Goal: Task Accomplishment & Management: Manage account settings

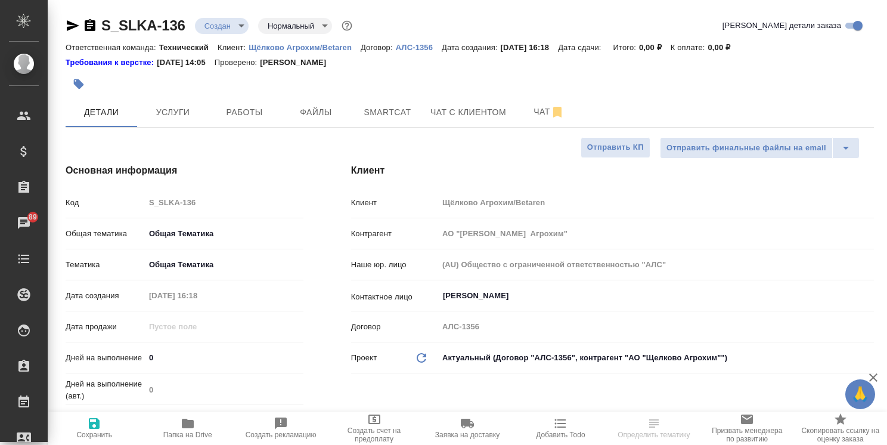
select select "RU"
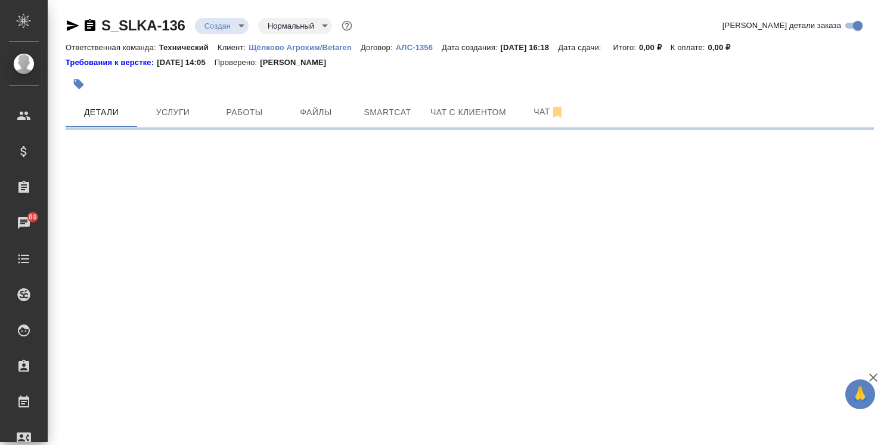
select select "RU"
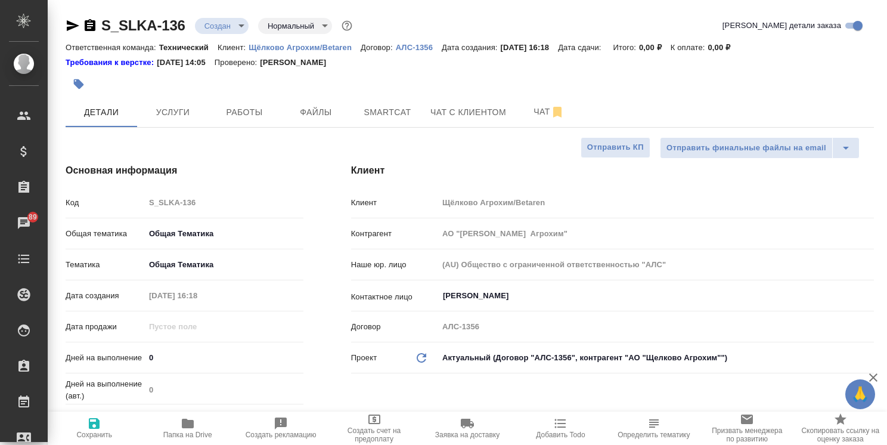
type textarea "x"
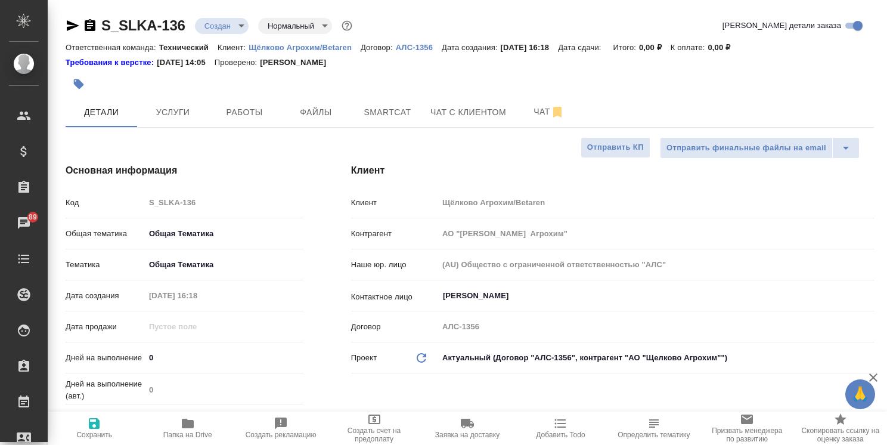
type textarea "x"
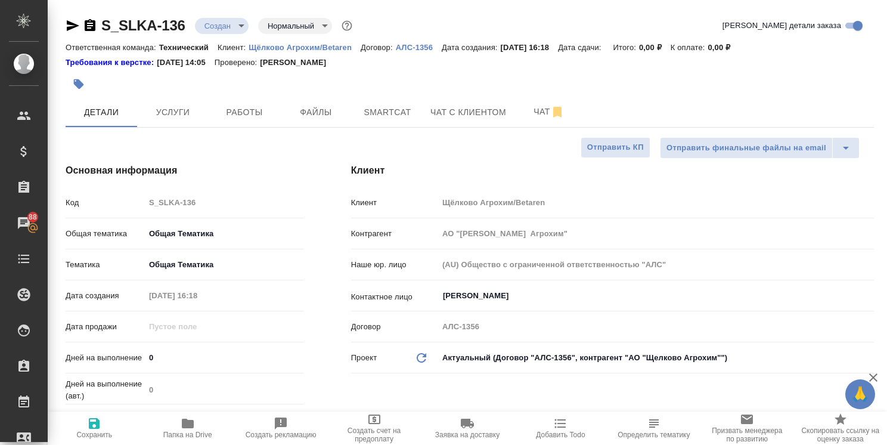
type textarea "x"
drag, startPoint x: 187, startPoint y: 17, endPoint x: 67, endPoint y: 15, distance: 119.2
click at [76, 23] on div "S_SLKA-136 Создан new Нормальный normal" at bounding box center [210, 25] width 289 height 19
copy link "S_SLKA-136"
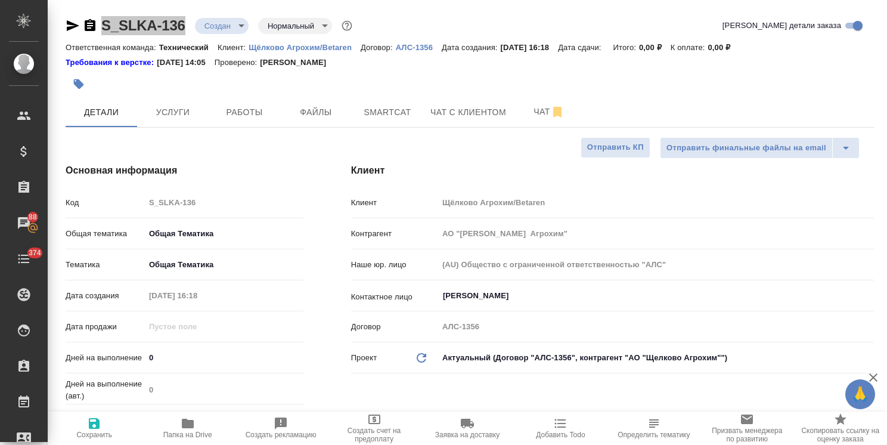
type textarea "x"
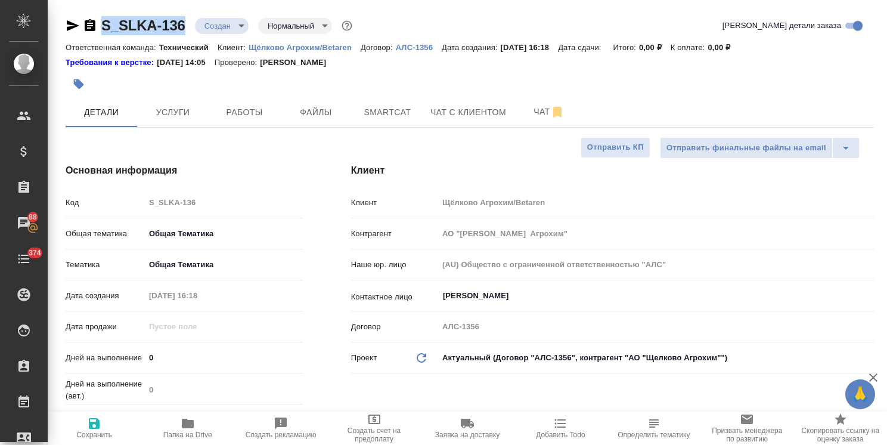
type textarea "x"
click at [234, 19] on body "🙏 .cls-1 fill:#fff; AWATERA [PERSON_NAME] Спецификации Заказы 88 Чаты 374 Todo …" at bounding box center [443, 222] width 887 height 445
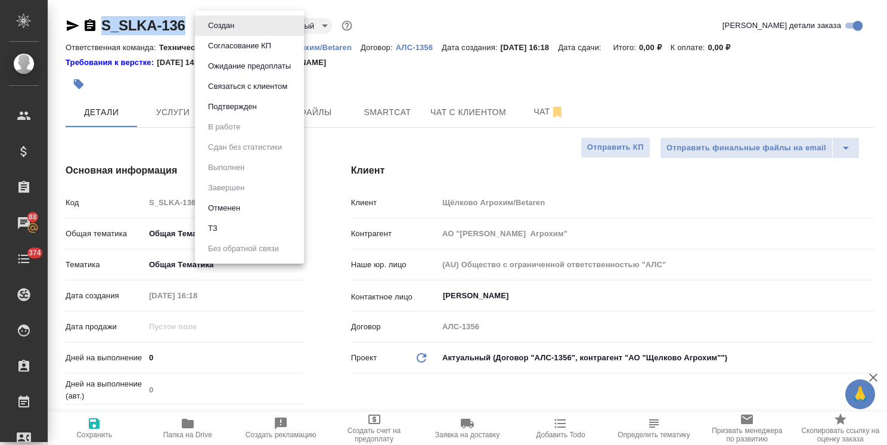
click at [229, 32] on button "Отменен" at bounding box center [220, 25] width 33 height 13
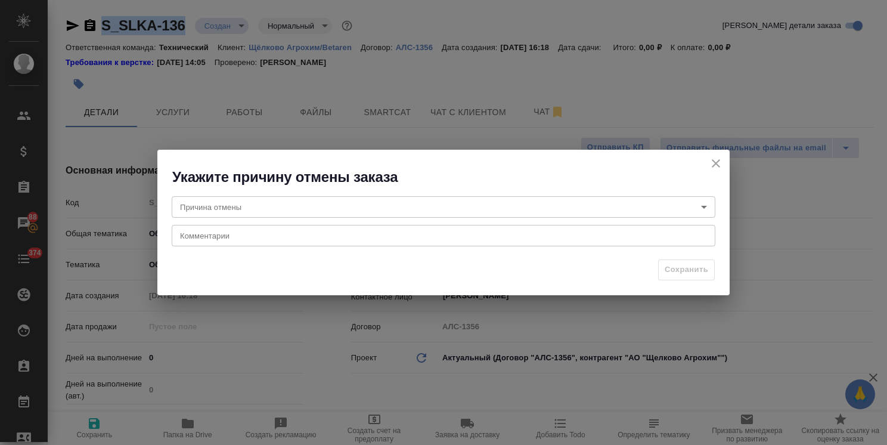
click at [219, 206] on body "🙏 .cls-1 fill:#fff; AWATERA [PERSON_NAME] Спецификации Заказы 88 Чаты 374 Todo …" at bounding box center [443, 222] width 887 height 445
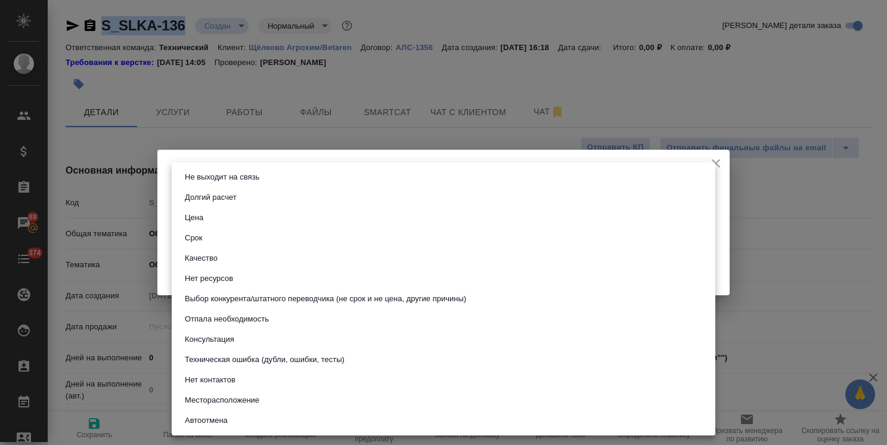
click at [233, 358] on button "Техническая ошибка (дубли, ошибки, тесты)" at bounding box center [264, 359] width 167 height 13
type input "technicalError"
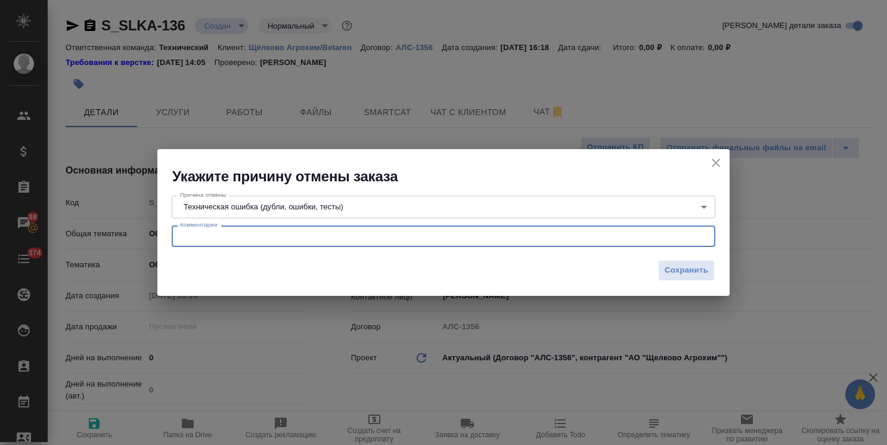
click at [205, 232] on textarea at bounding box center [443, 236] width 527 height 9
type textarea "клиент ошибся с ТЗ (невозможно проставить апостиль)"
click at [685, 274] on span "Сохранить" at bounding box center [686, 270] width 44 height 14
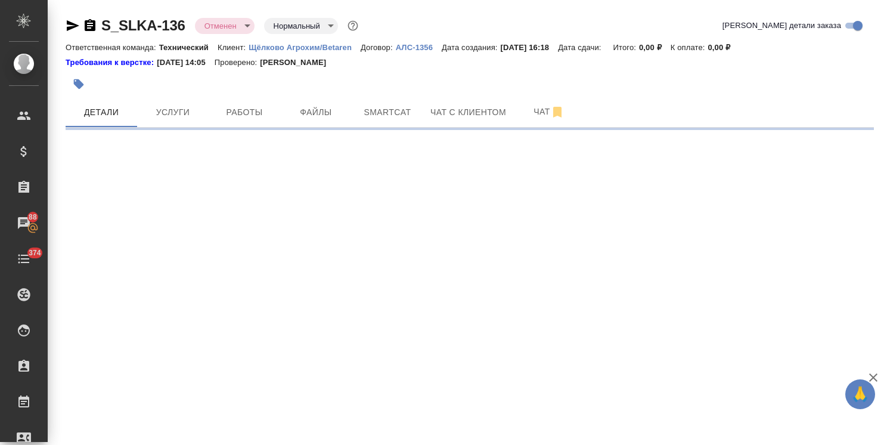
select select "RU"
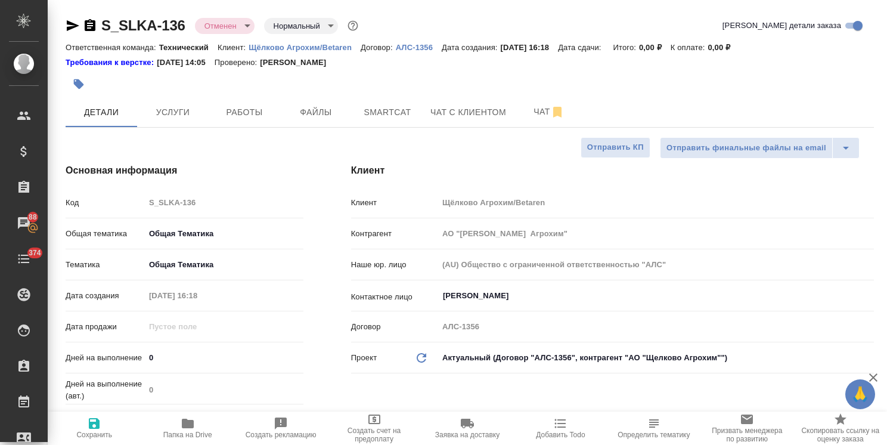
type textarea "x"
